Goal: Use online tool/utility: Utilize a website feature to perform a specific function

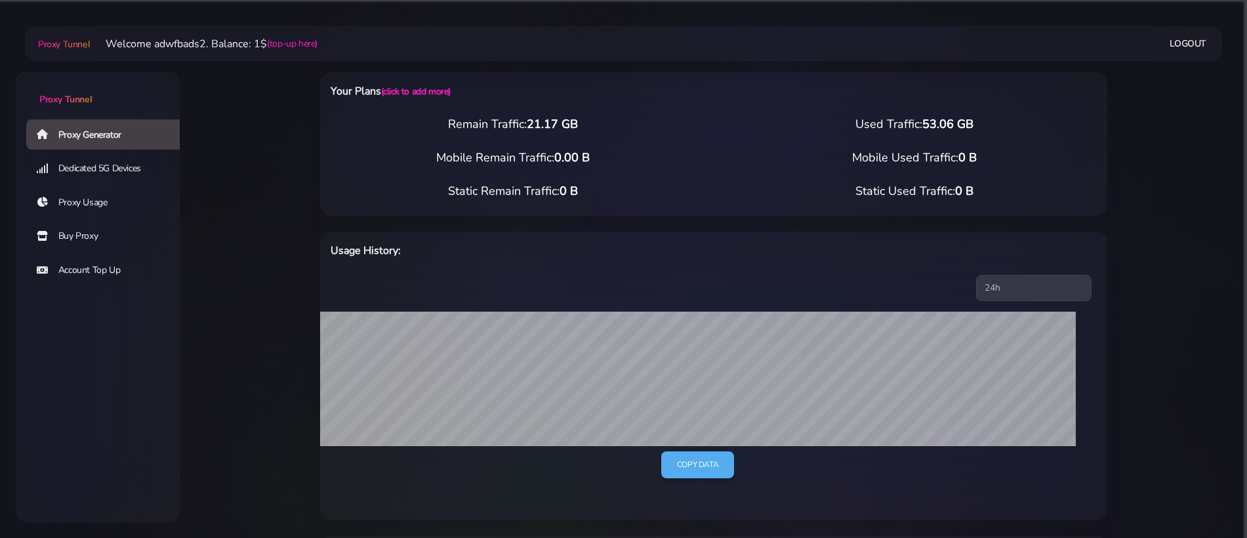
select select "UK"
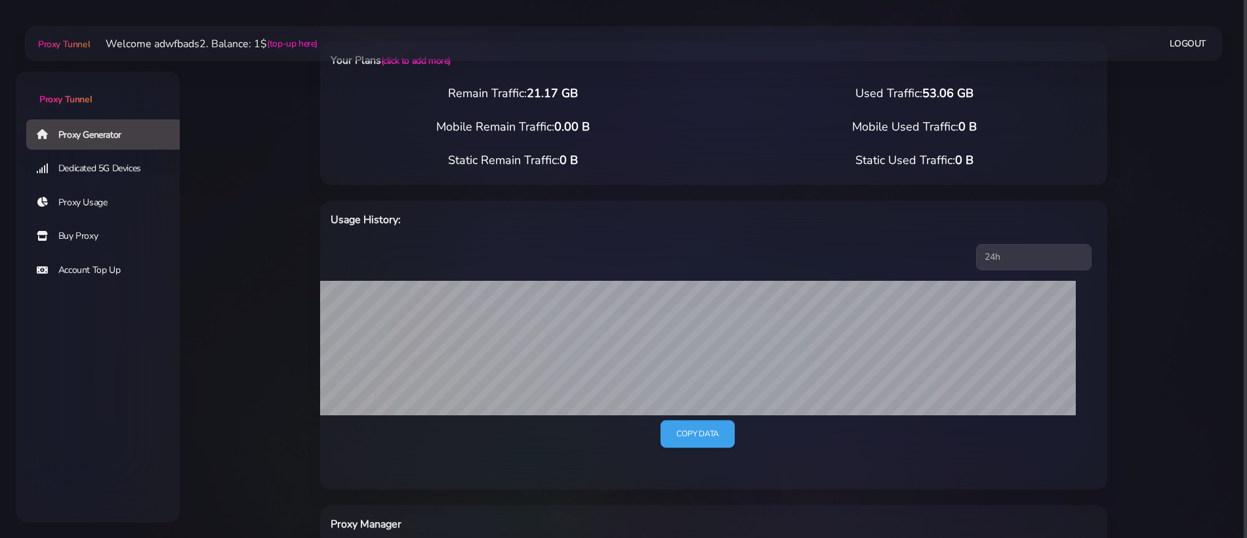
scroll to position [11, 0]
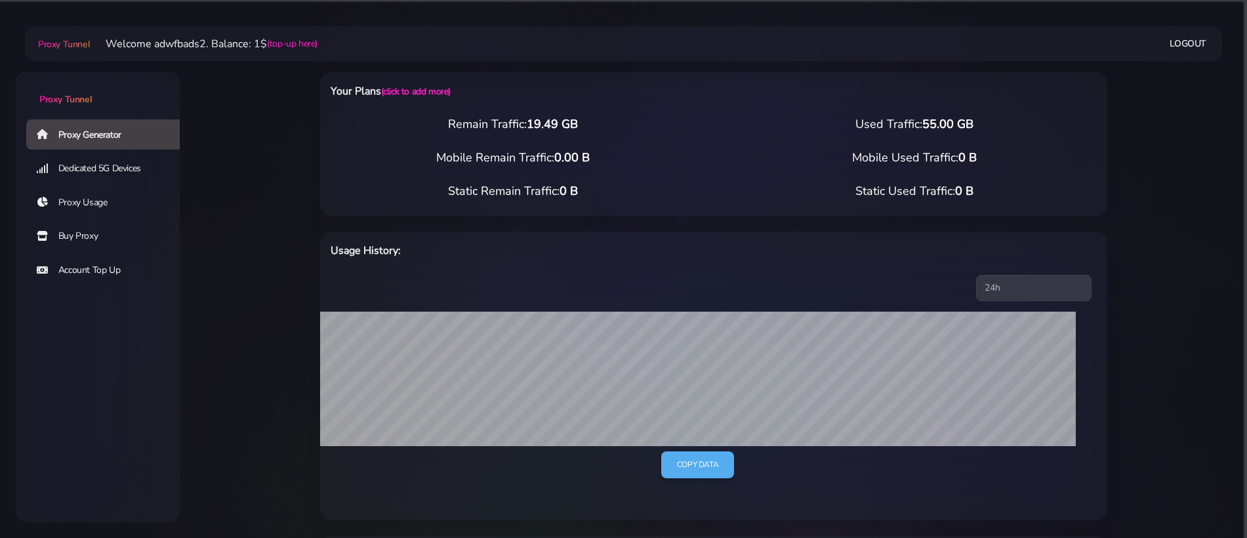
select select "ES"
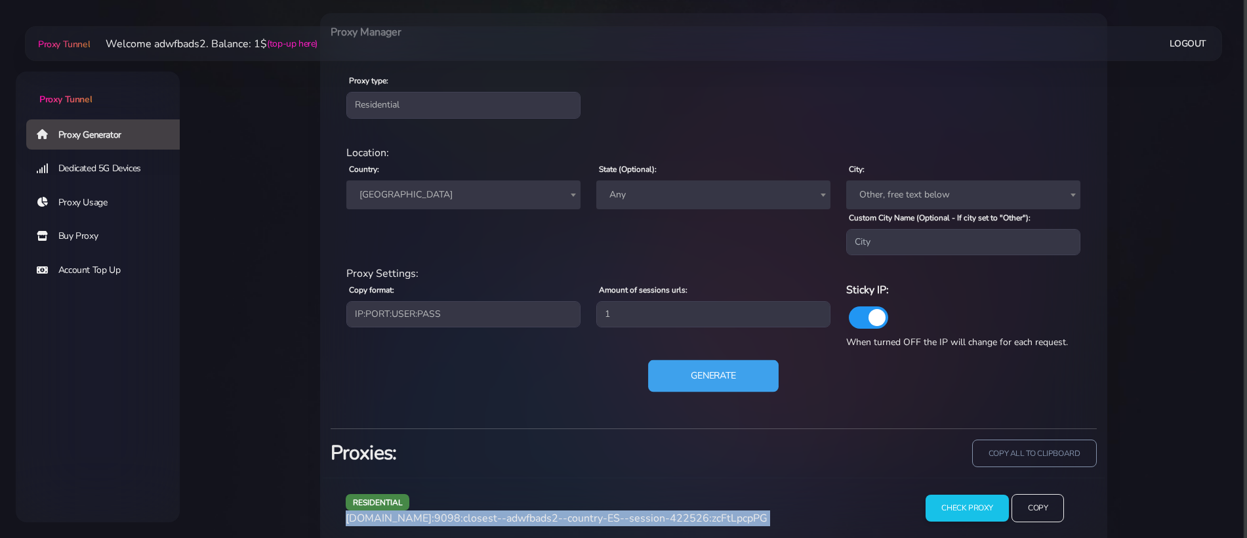
click at [707, 363] on button "Generate" at bounding box center [713, 376] width 130 height 32
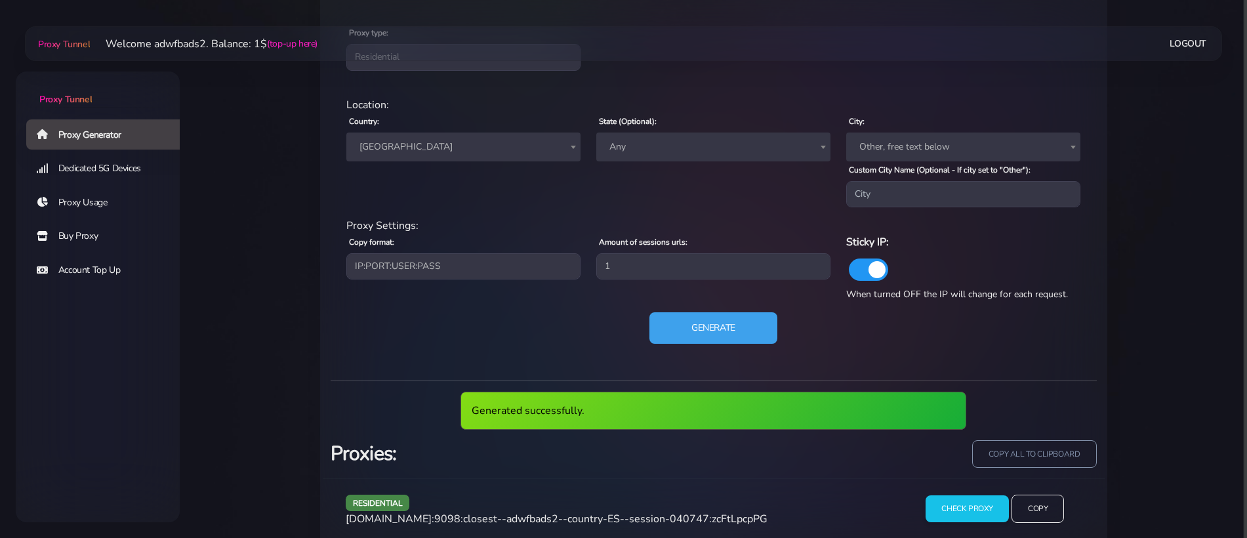
scroll to position [597, 0]
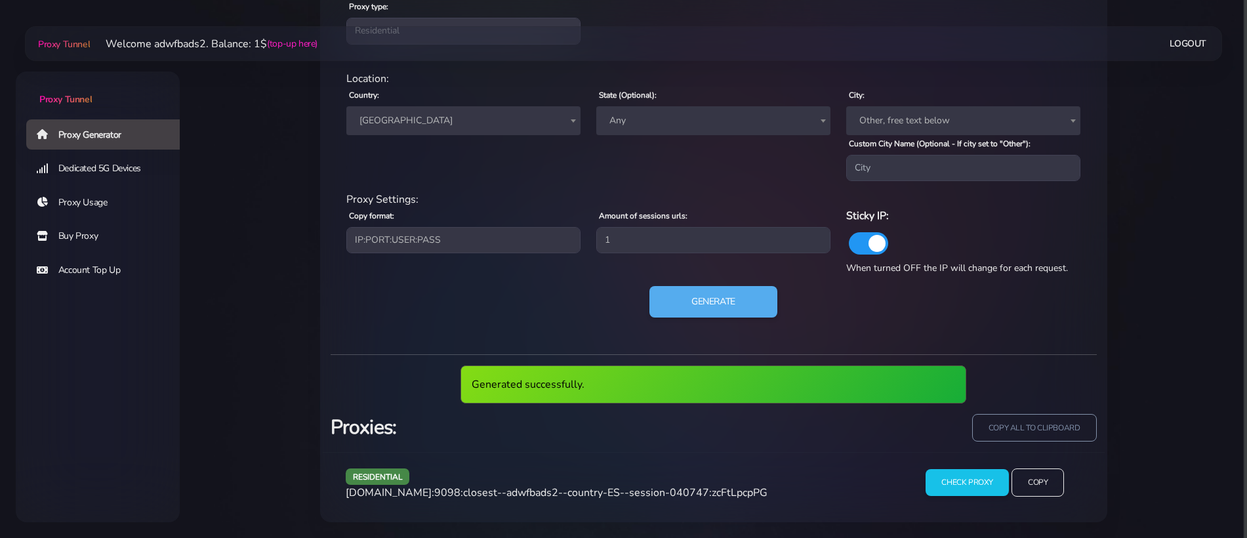
click at [599, 490] on span "agg.proxytunnel.io:9098:closest--adwfbads2--country-ES--session-040747:zcFtLpcp…" at bounding box center [557, 492] width 422 height 14
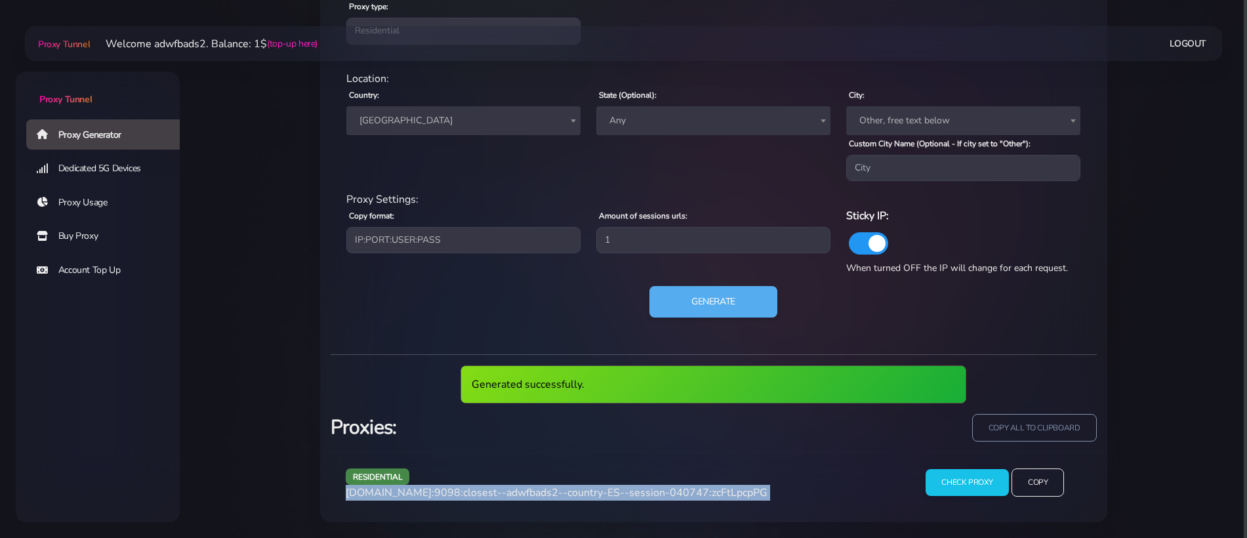
click at [599, 490] on span "agg.proxytunnel.io:9098:closest--adwfbads2--country-ES--session-040747:zcFtLpcp…" at bounding box center [557, 492] width 422 height 14
copy div "agg.proxytunnel.io:9098:closest--adwfbads2--country-ES--session-040747:zcFtLpcp…"
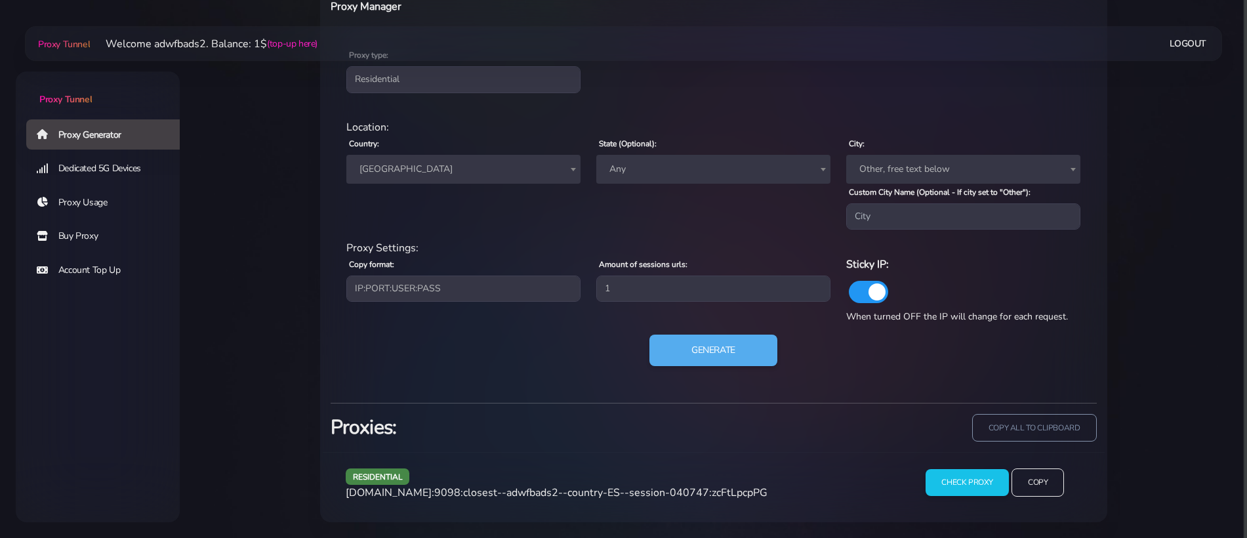
click at [696, 332] on div "residential Location: Country: Worldwide Andorra United Arab Emirates Afghanist…" at bounding box center [713, 250] width 766 height 283
click at [689, 341] on button "Generate" at bounding box center [713, 350] width 130 height 32
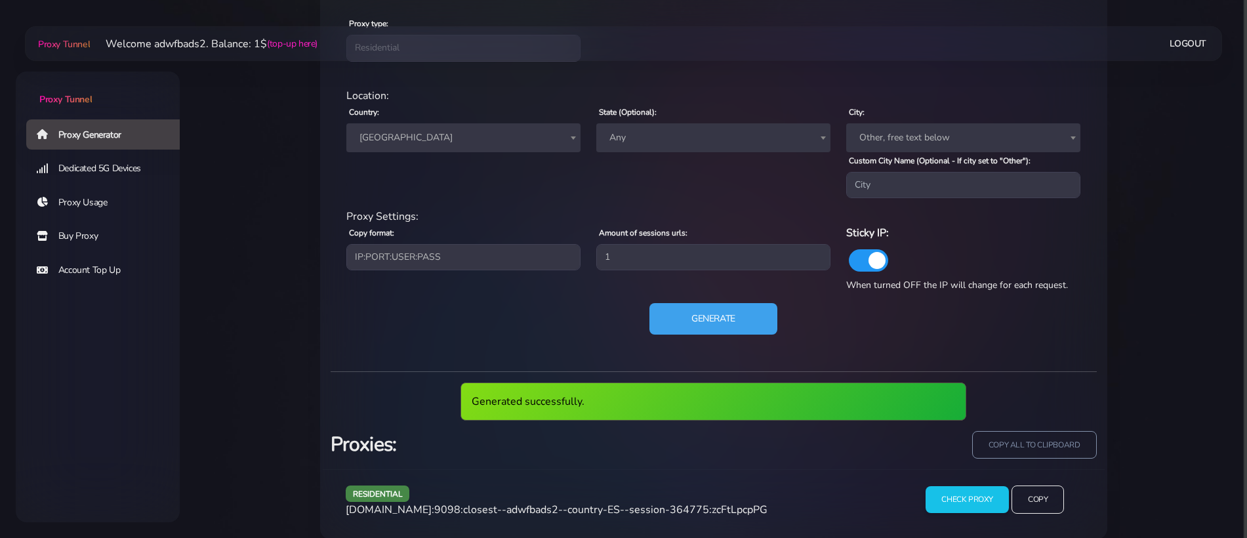
scroll to position [597, 0]
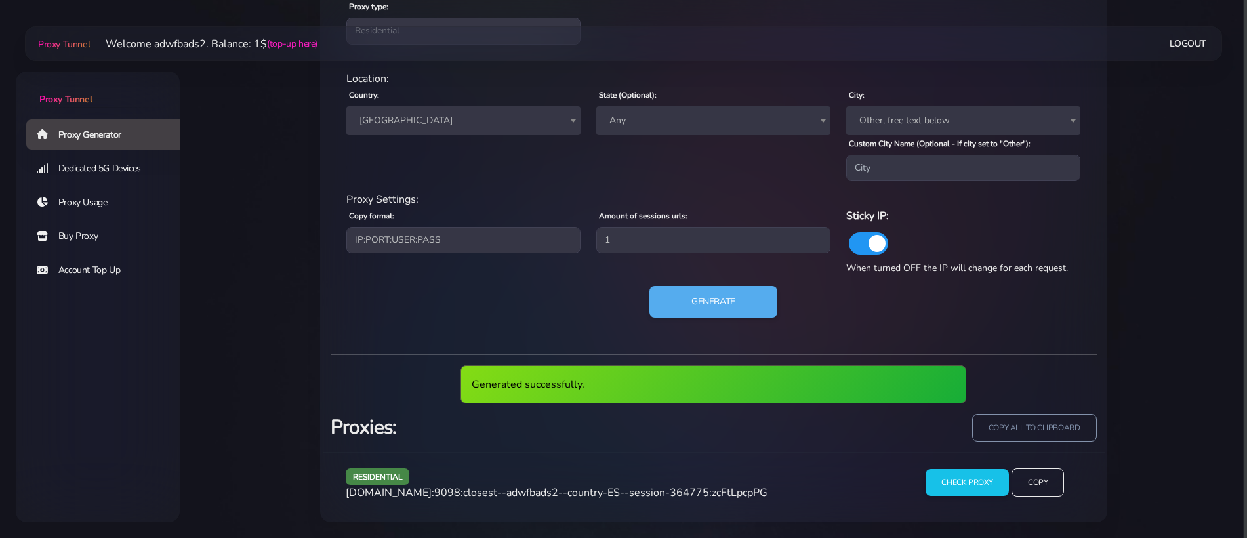
click at [562, 486] on span "agg.proxytunnel.io:9098:closest--adwfbads2--country-ES--session-364775:zcFtLpcp…" at bounding box center [557, 492] width 422 height 14
click at [563, 486] on span "agg.proxytunnel.io:9098:closest--adwfbads2--country-ES--session-364775:zcFtLpcp…" at bounding box center [557, 492] width 422 height 14
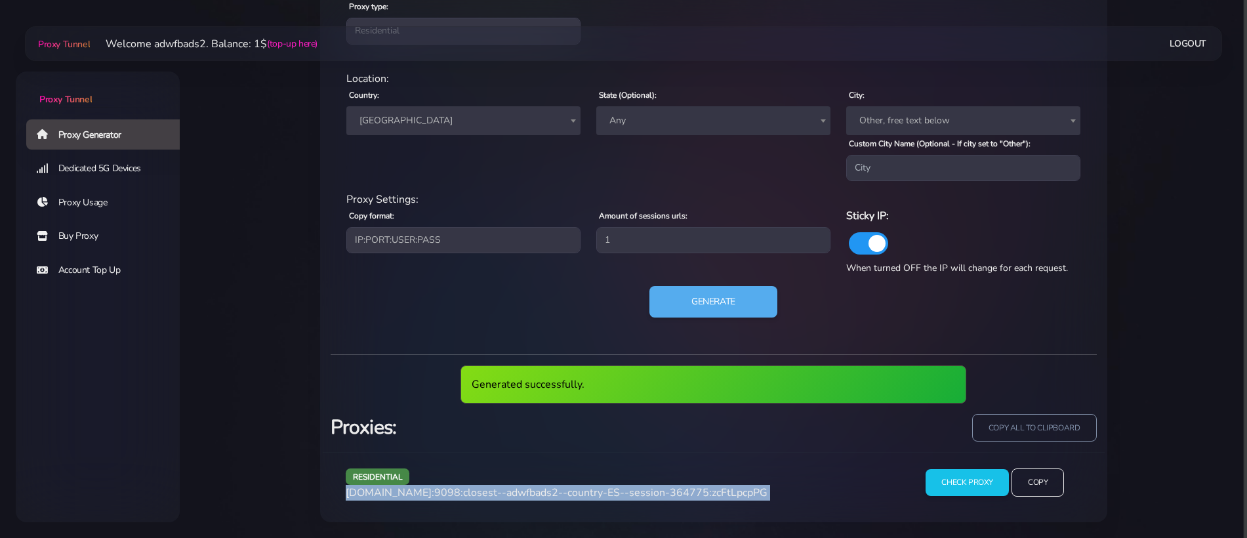
click at [563, 486] on span "agg.proxytunnel.io:9098:closest--adwfbads2--country-ES--session-364775:zcFtLpcp…" at bounding box center [557, 492] width 422 height 14
copy div "agg.proxytunnel.io:9098:closest--adwfbads2--country-ES--session-364775:zcFtLpcp…"
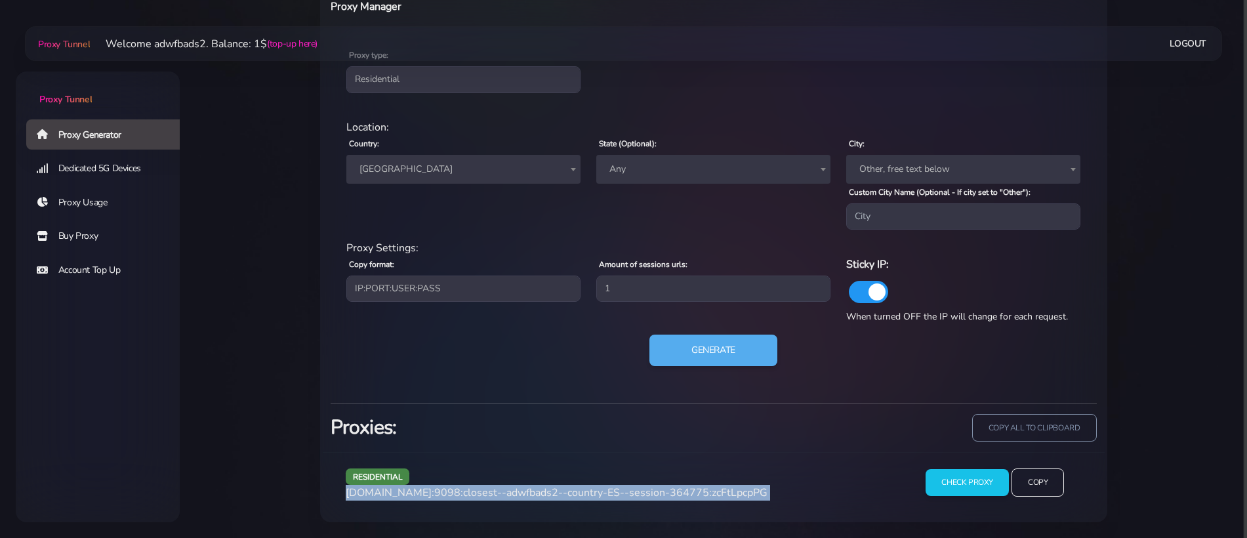
scroll to position [548, 0]
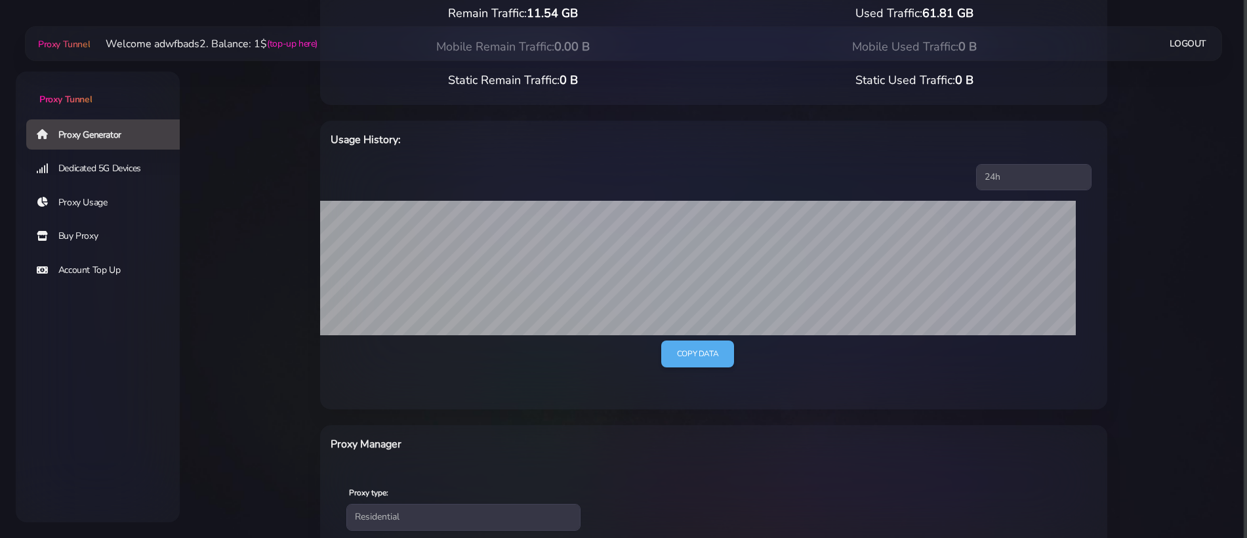
scroll to position [328, 0]
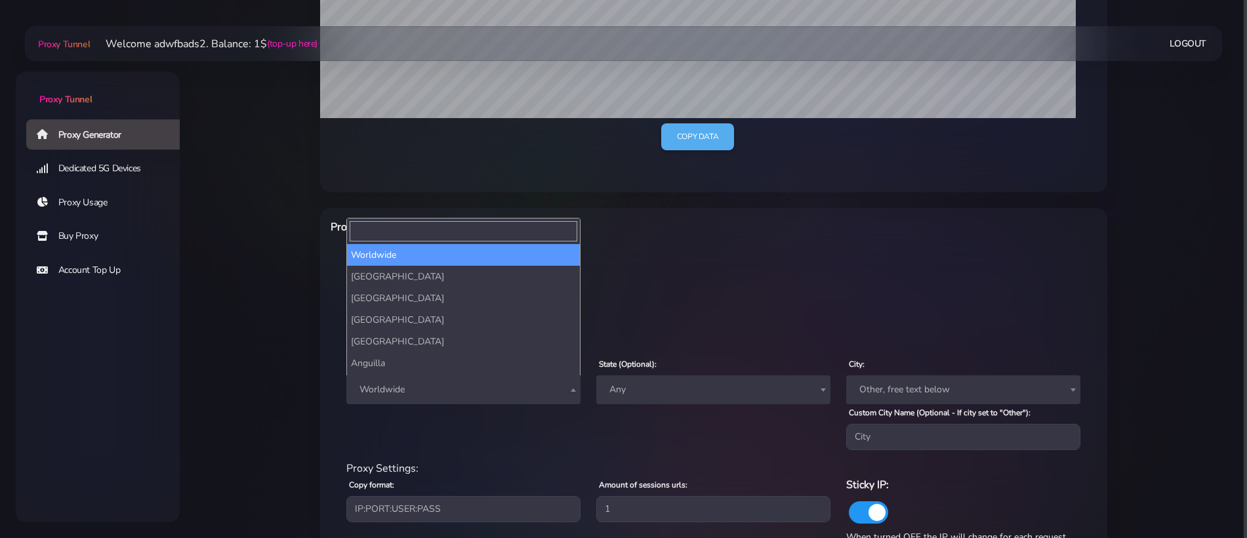
click at [399, 391] on span "Worldwide" at bounding box center [463, 389] width 218 height 18
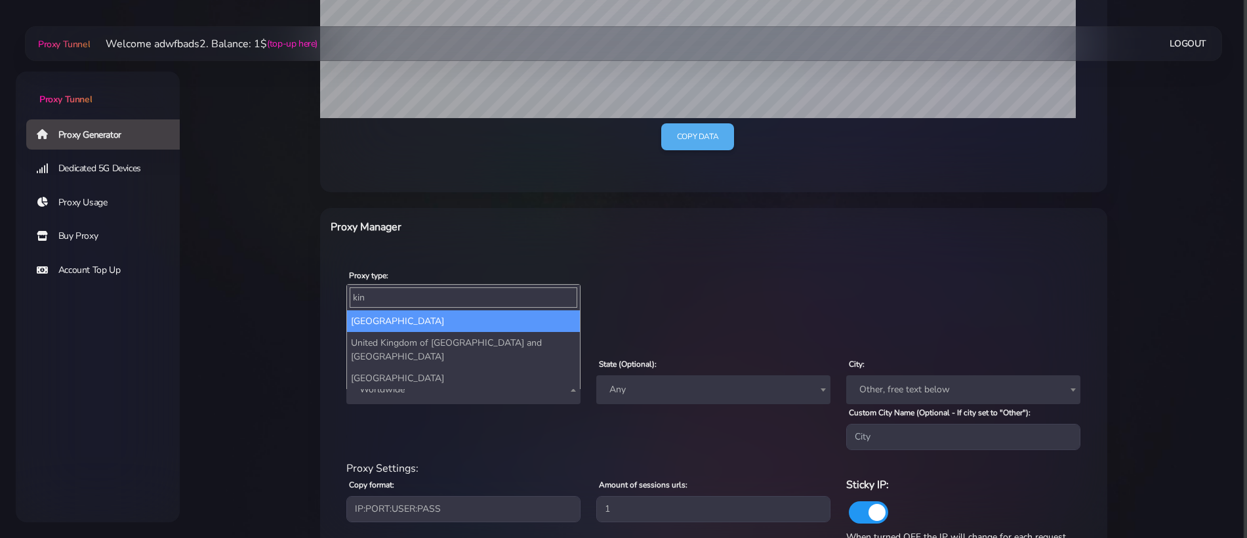
type input "king"
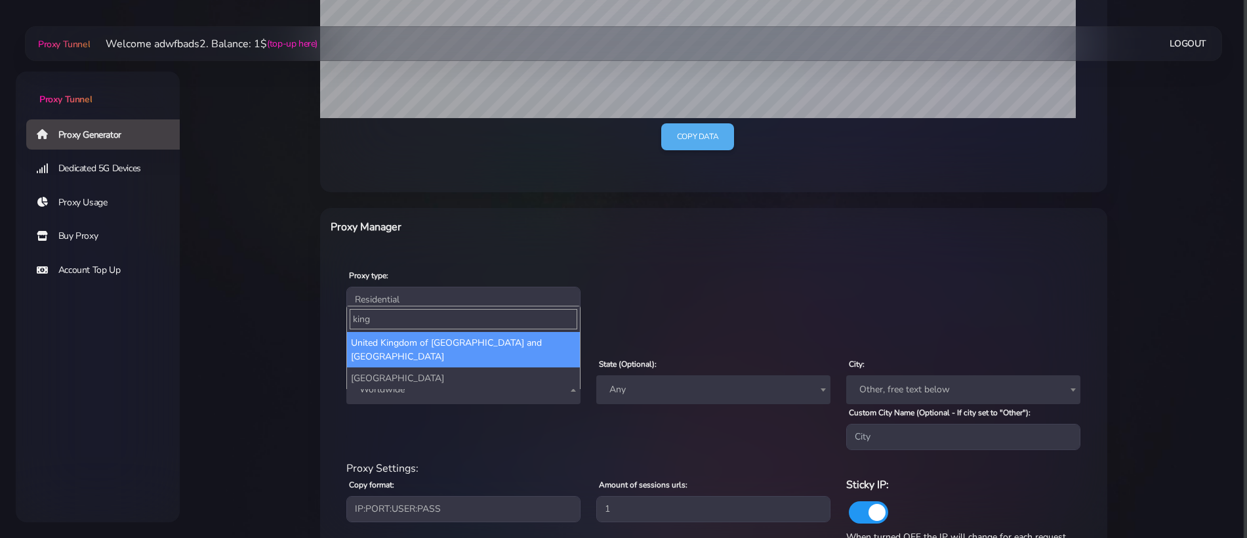
select select "UK"
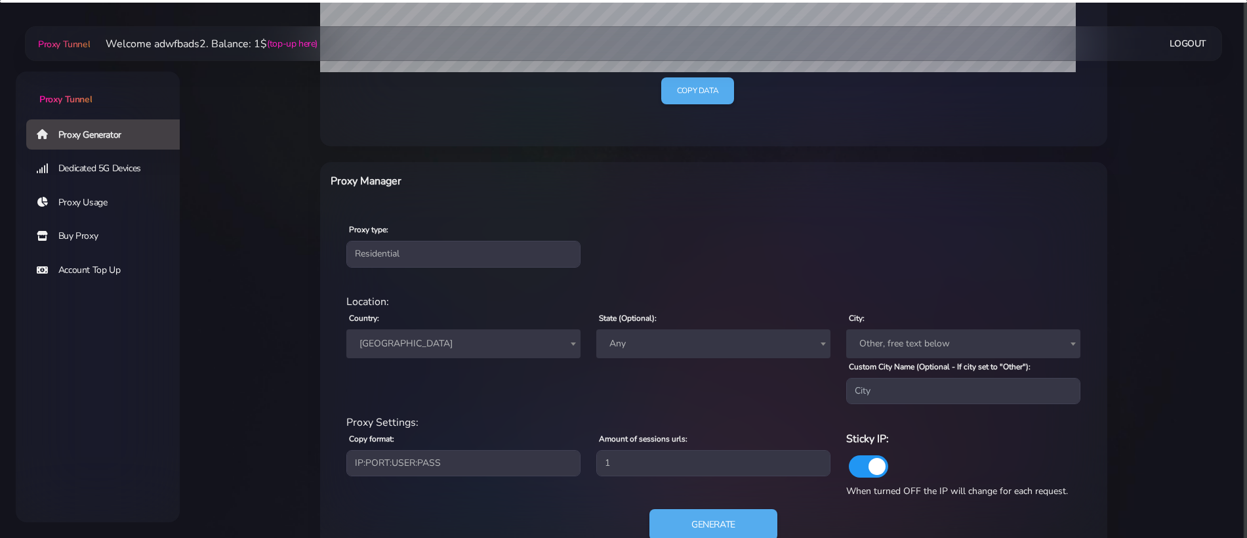
scroll to position [418, 0]
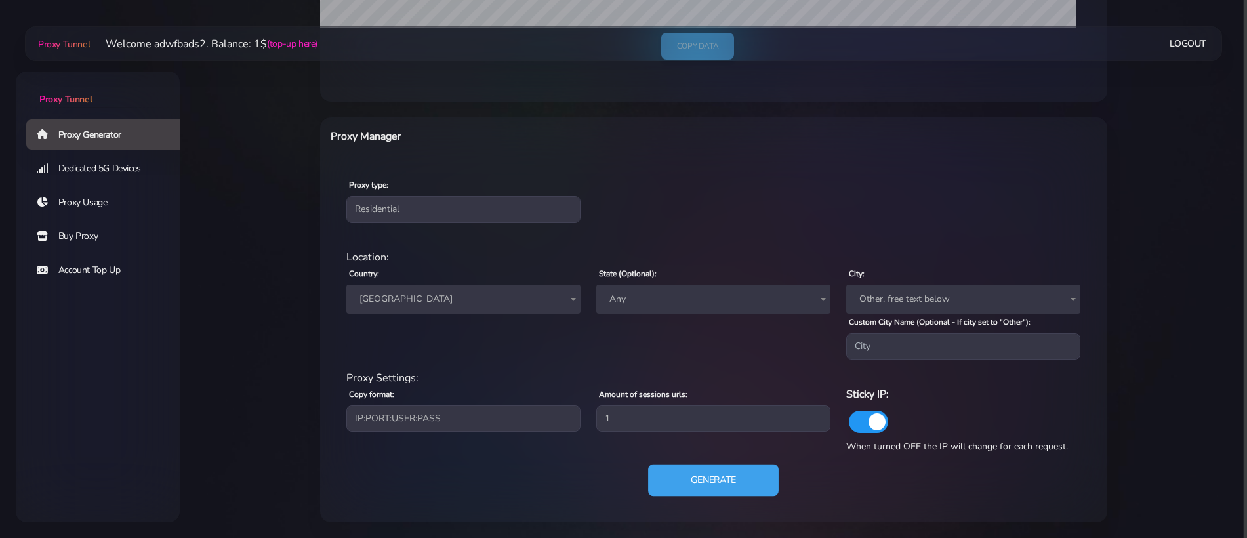
click at [701, 479] on button "Generate" at bounding box center [713, 480] width 130 height 32
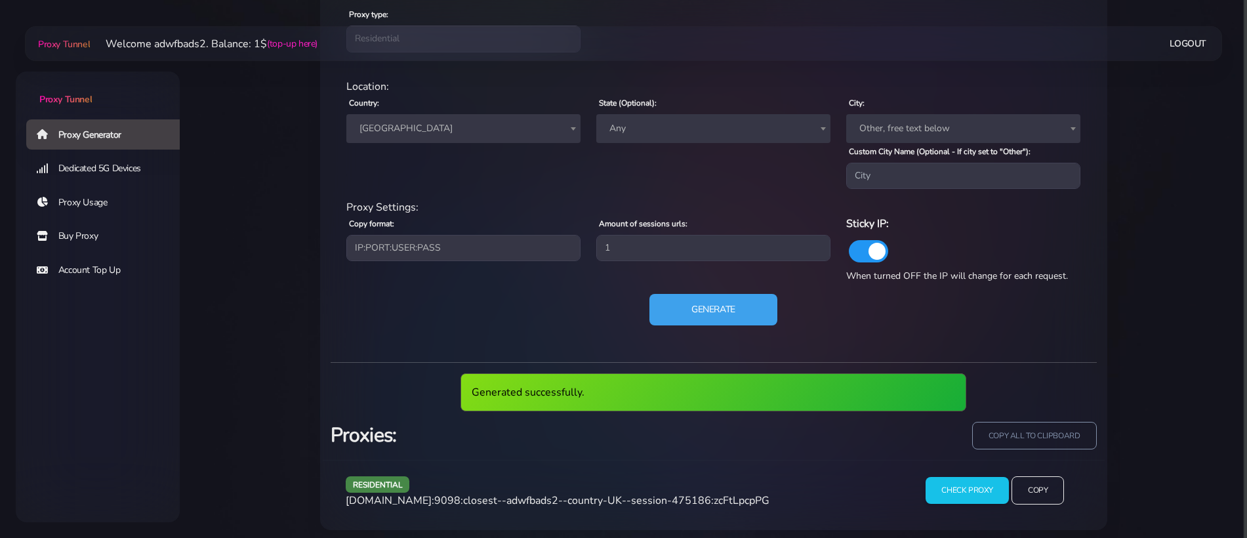
scroll to position [597, 0]
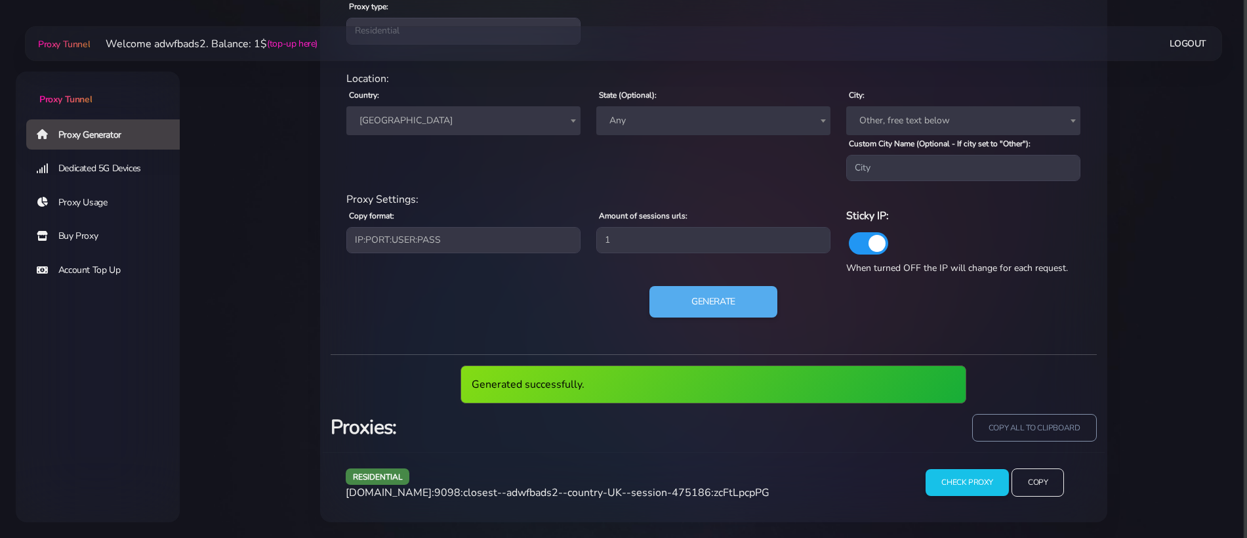
click at [488, 483] on div "residential [DOMAIN_NAME]:9098:closest--adwfbads2--country-UK--session-475186:z…" at bounding box center [619, 487] width 563 height 39
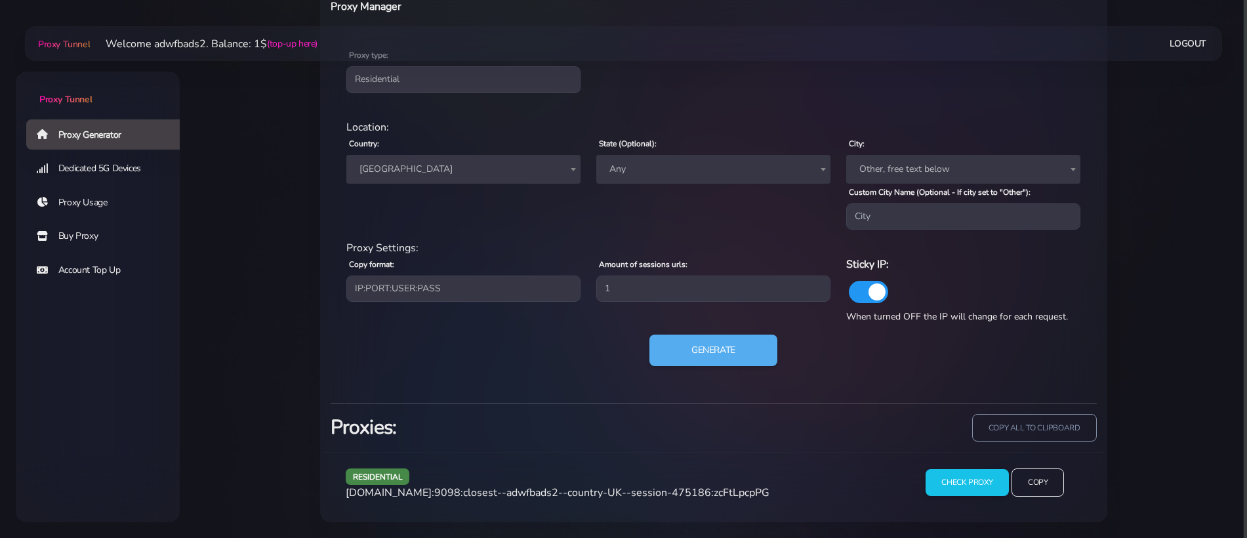
scroll to position [548, 0]
click at [480, 490] on span "[DOMAIN_NAME]:9098:closest--adwfbads2--country-UK--session-475186:zcFtLpcpPG" at bounding box center [558, 492] width 424 height 14
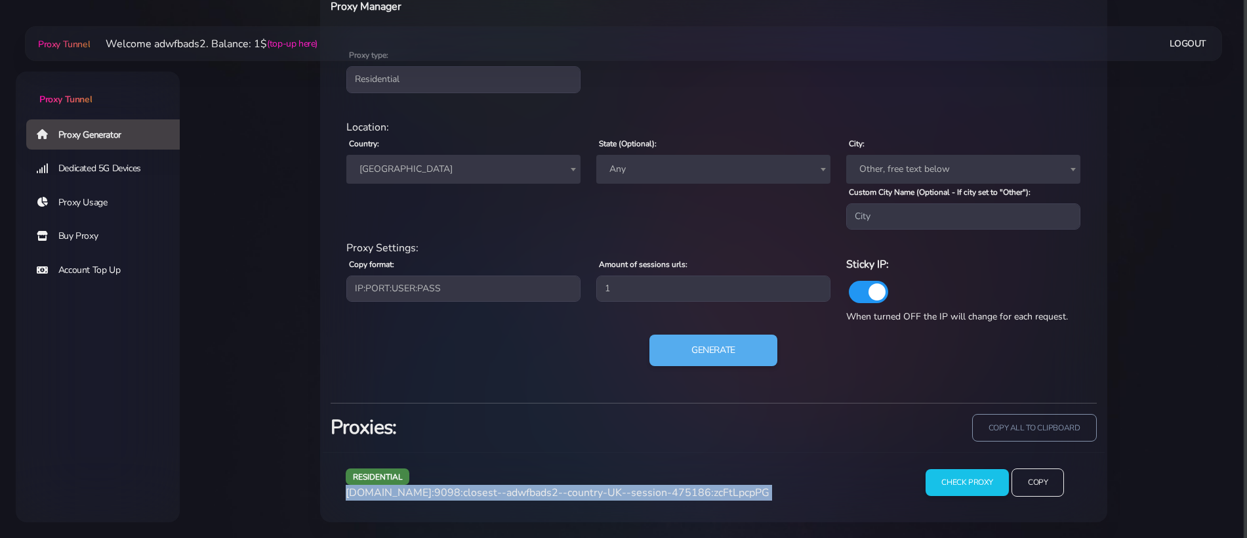
click at [480, 490] on span "[DOMAIN_NAME]:9098:closest--adwfbads2--country-UK--session-475186:zcFtLpcpPG" at bounding box center [558, 492] width 424 height 14
copy div "[DOMAIN_NAME]:9098:closest--adwfbads2--country-UK--session-475186:zcFtLpcpPG"
